Goal: Task Accomplishment & Management: Manage account settings

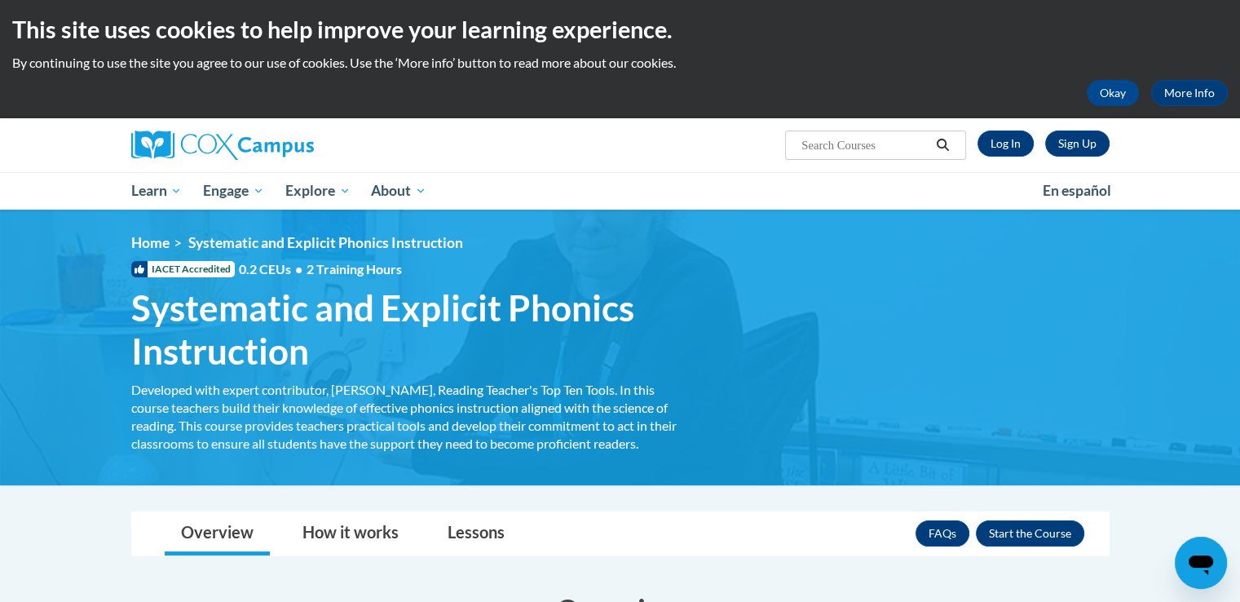
scroll to position [64, 0]
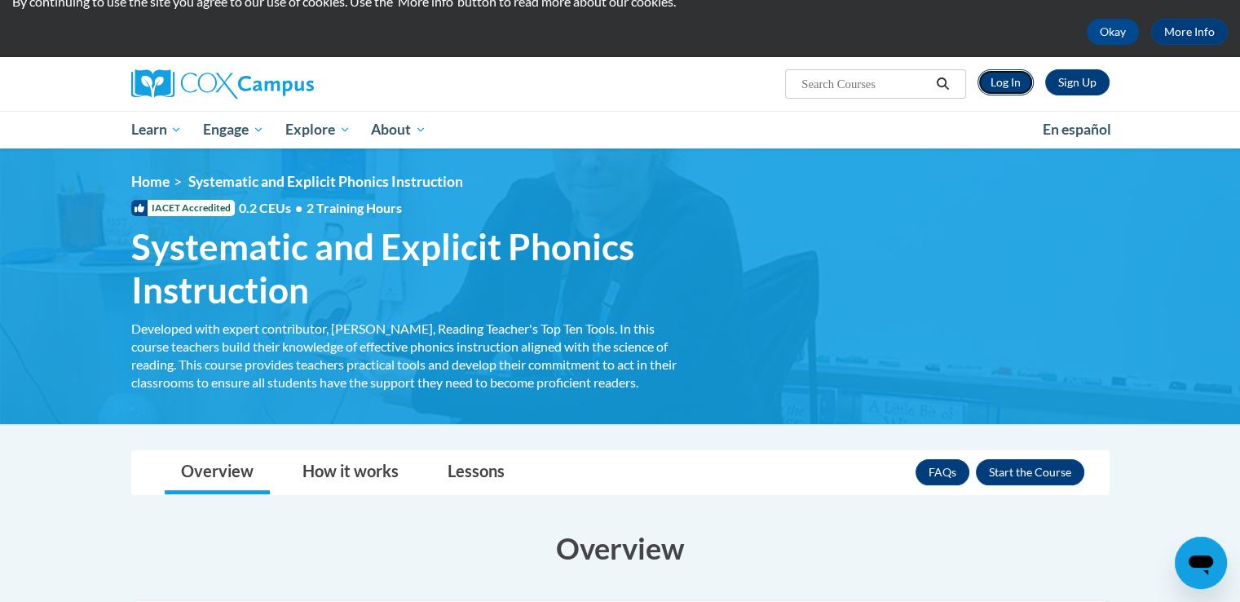
click at [1008, 78] on link "Log In" at bounding box center [1005, 82] width 56 height 26
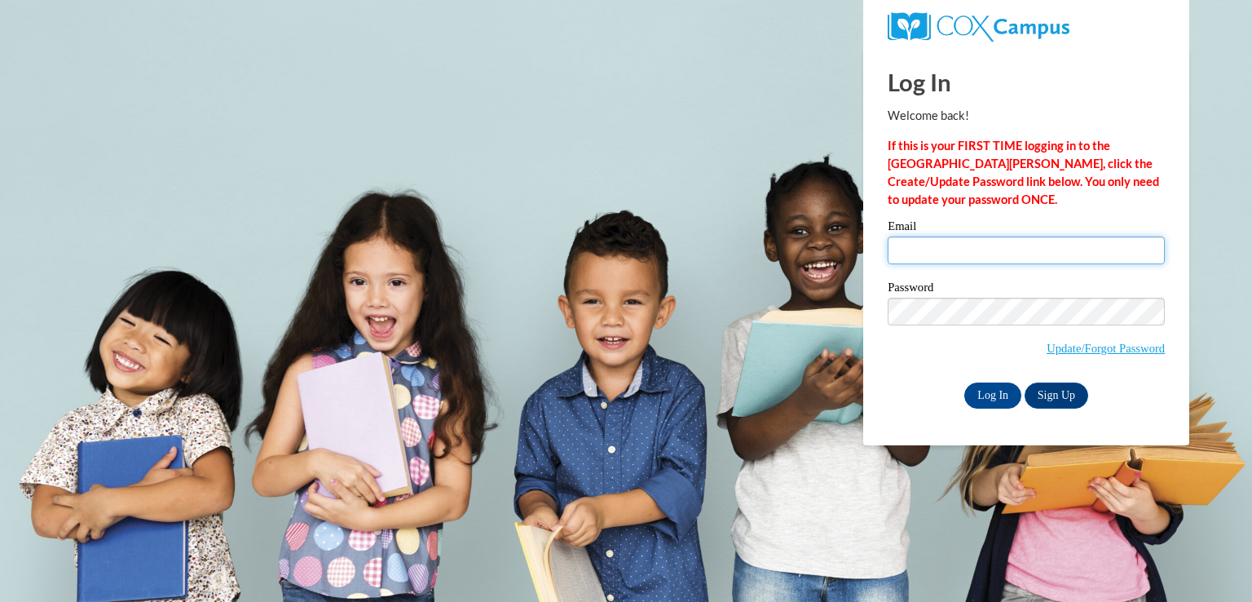
click at [944, 260] on input "Email" at bounding box center [1026, 250] width 277 height 28
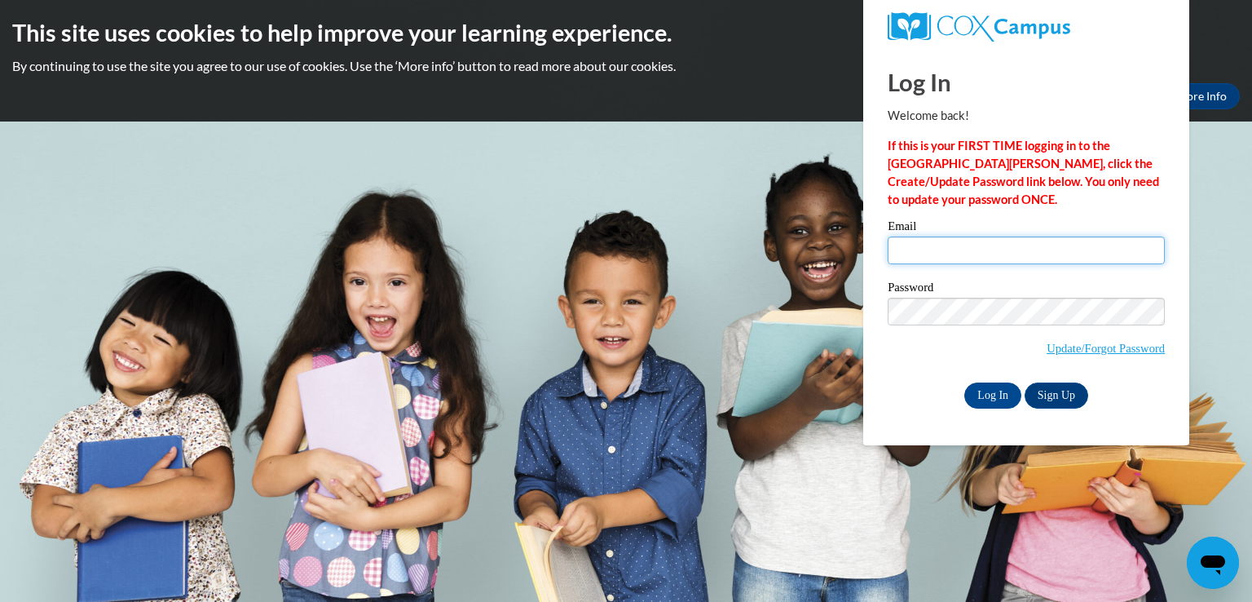
type input "sebarber@my.waketech.edu"
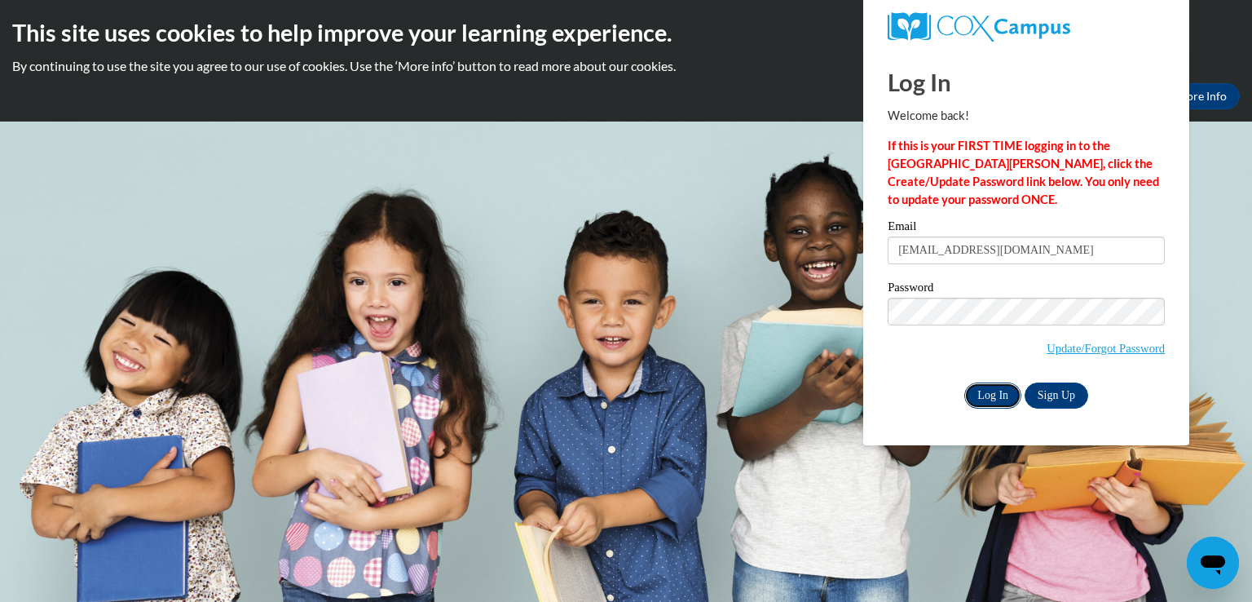
click at [980, 395] on input "Log In" at bounding box center [992, 395] width 57 height 26
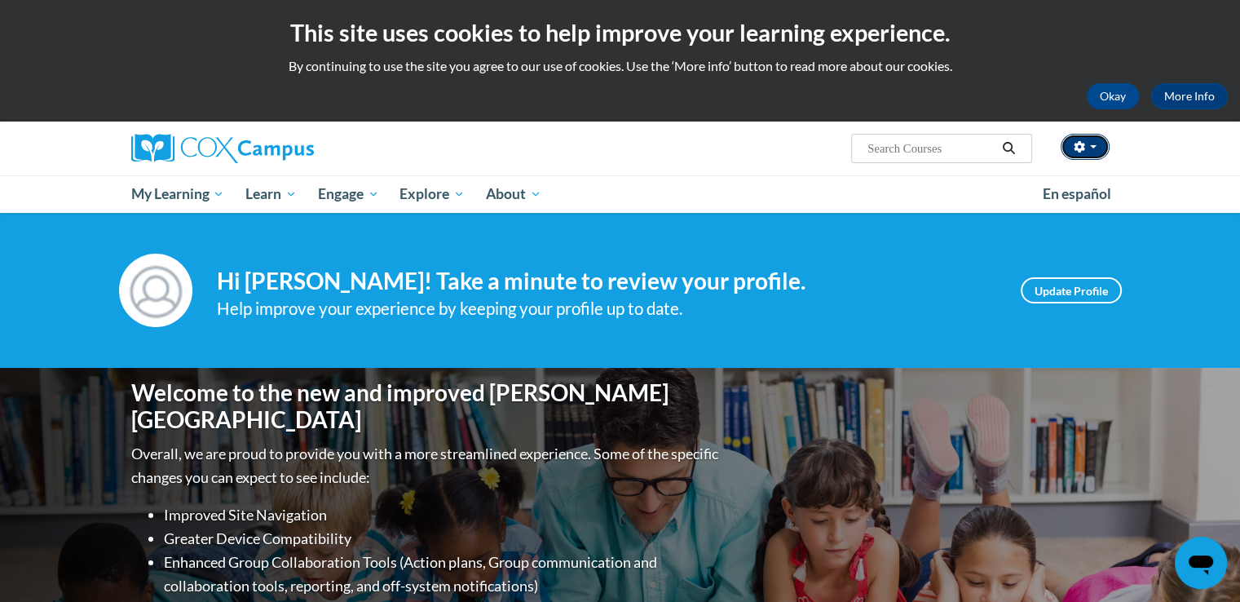
click at [1086, 158] on button "button" at bounding box center [1085, 147] width 49 height 26
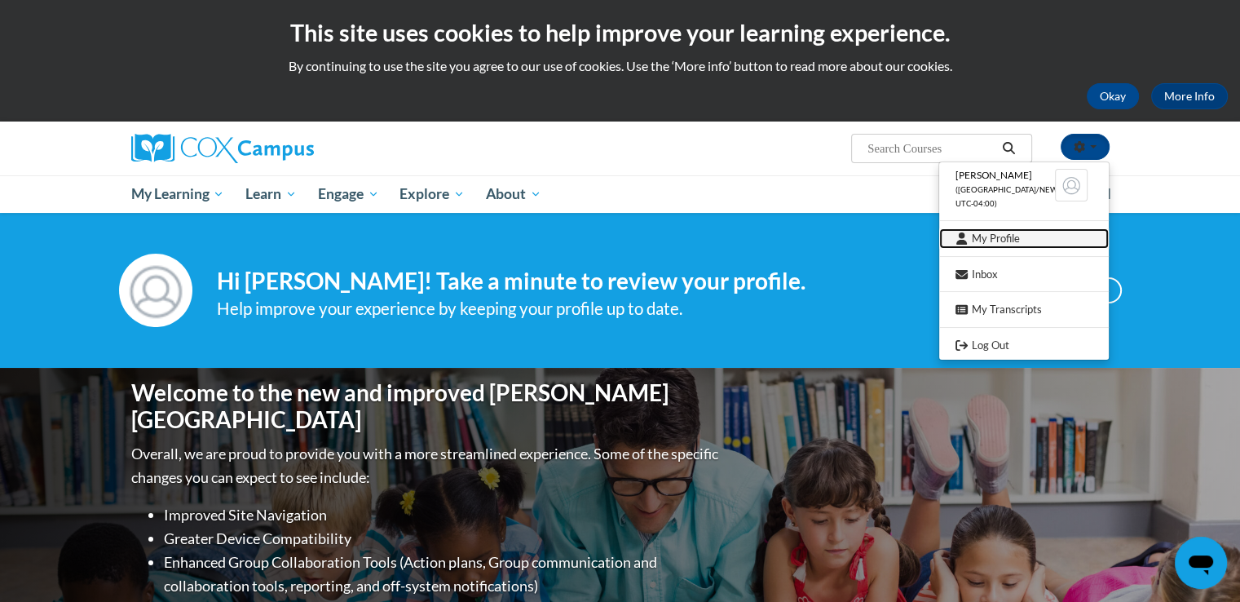
click at [995, 247] on link "My Profile" at bounding box center [1024, 238] width 170 height 20
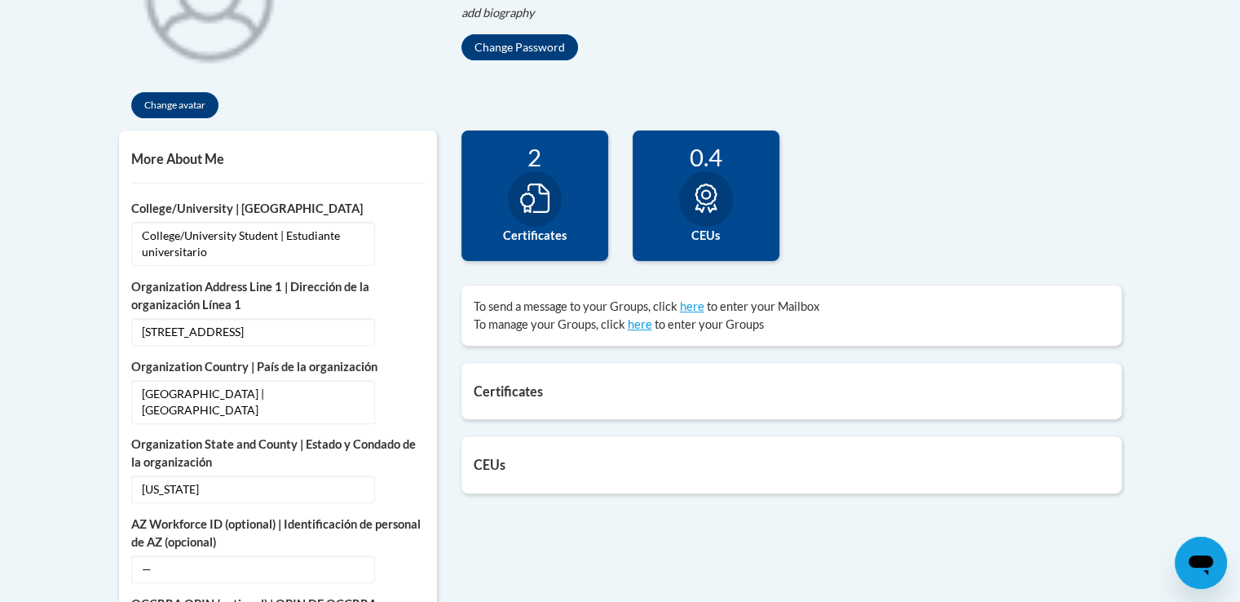
scroll to position [492, 0]
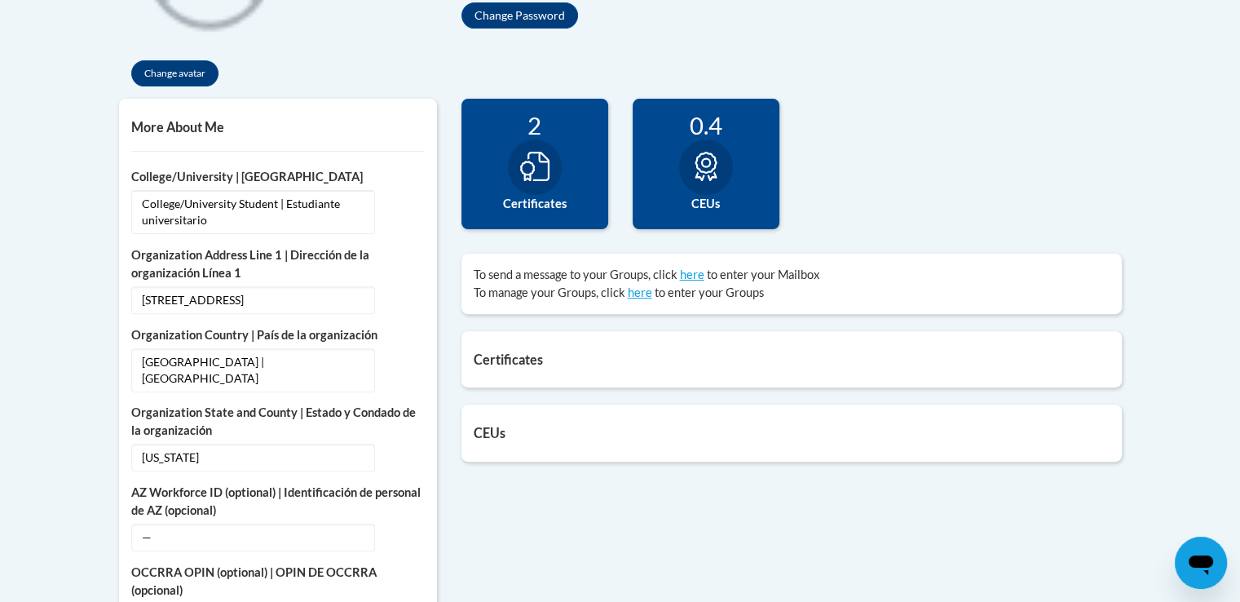
click at [525, 177] on icon at bounding box center [534, 166] width 29 height 29
click at [532, 362] on h5 "Certificates" at bounding box center [792, 358] width 636 height 15
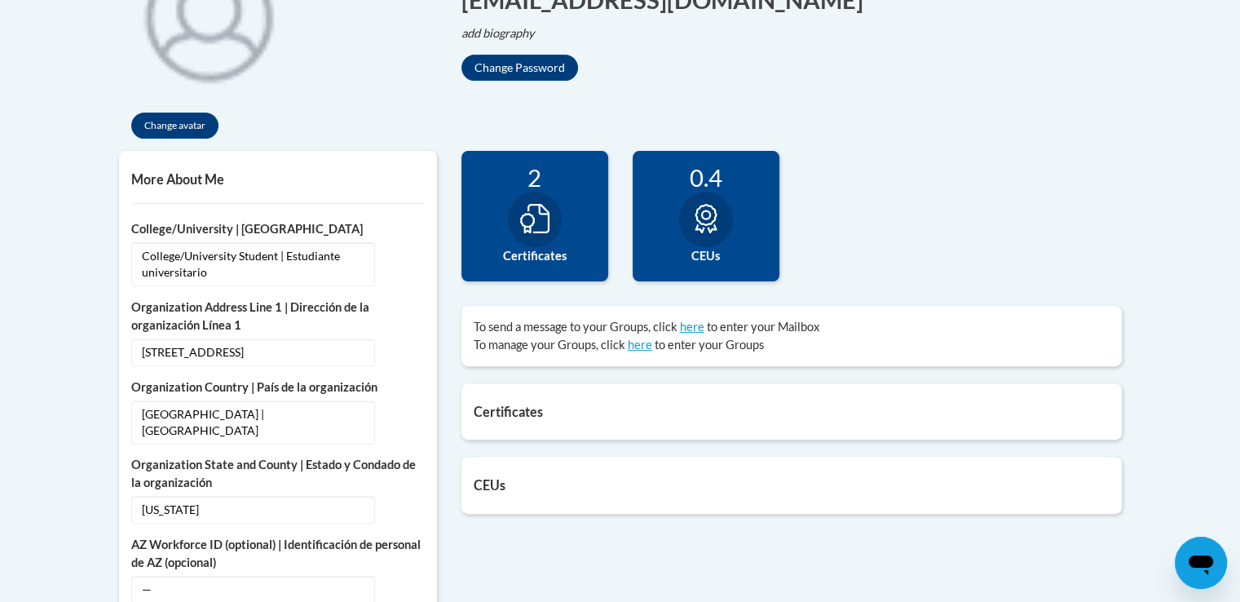
scroll to position [438, 0]
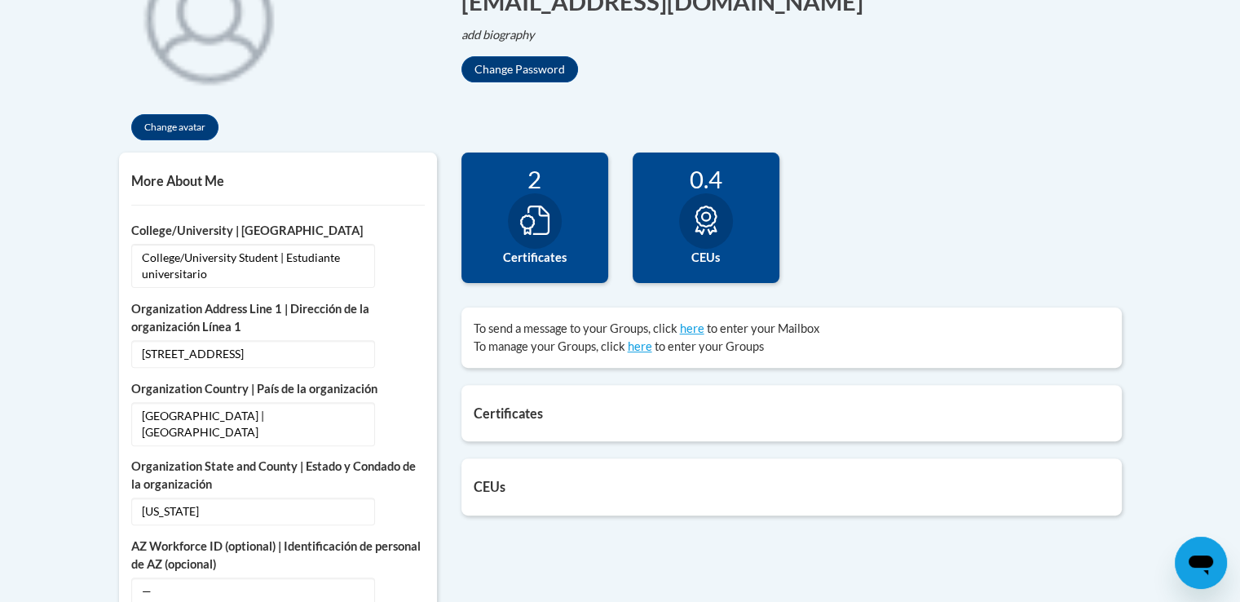
click at [496, 411] on h5 "Certificates" at bounding box center [792, 412] width 636 height 15
click at [541, 216] on icon at bounding box center [534, 219] width 29 height 29
click at [522, 412] on h5 "Certificates" at bounding box center [792, 412] width 636 height 15
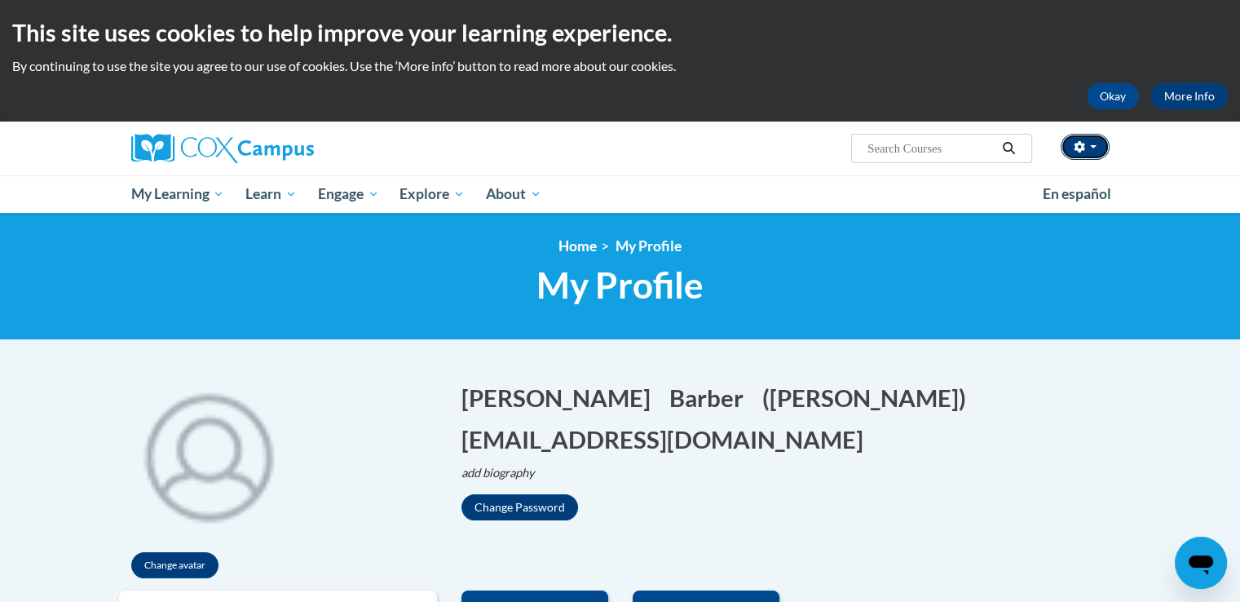
click at [1092, 143] on button "button" at bounding box center [1085, 147] width 49 height 26
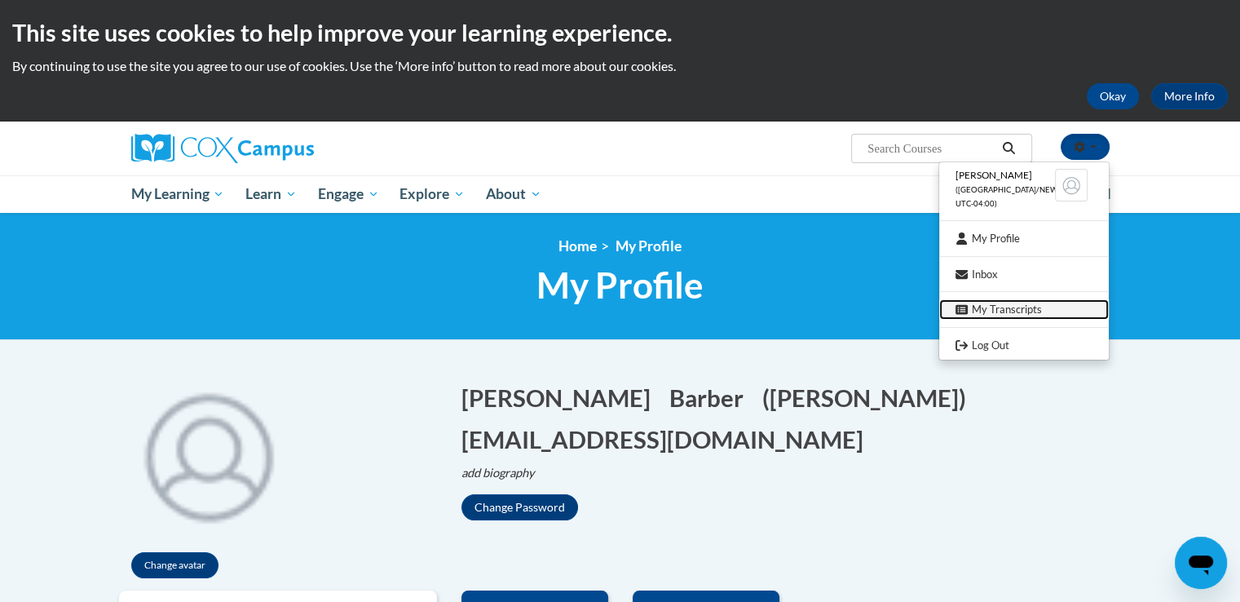
click at [986, 314] on link "My Transcripts" at bounding box center [1024, 309] width 170 height 20
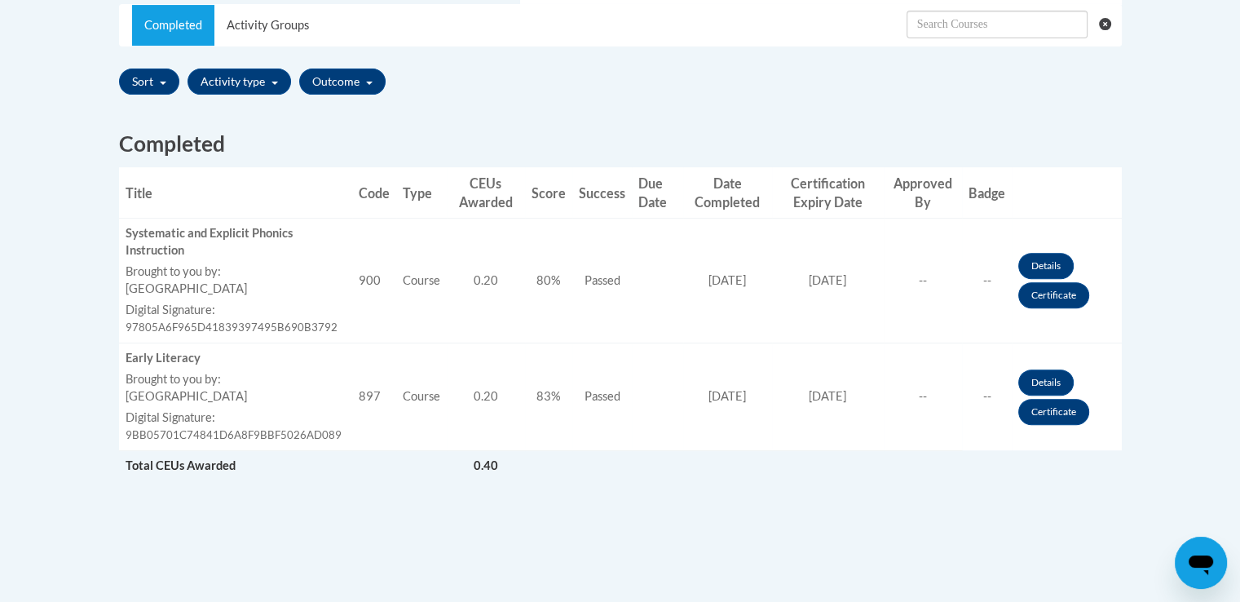
scroll to position [535, 0]
click at [1042, 297] on link "Certificate" at bounding box center [1053, 295] width 71 height 26
